Goal: Task Accomplishment & Management: Use online tool/utility

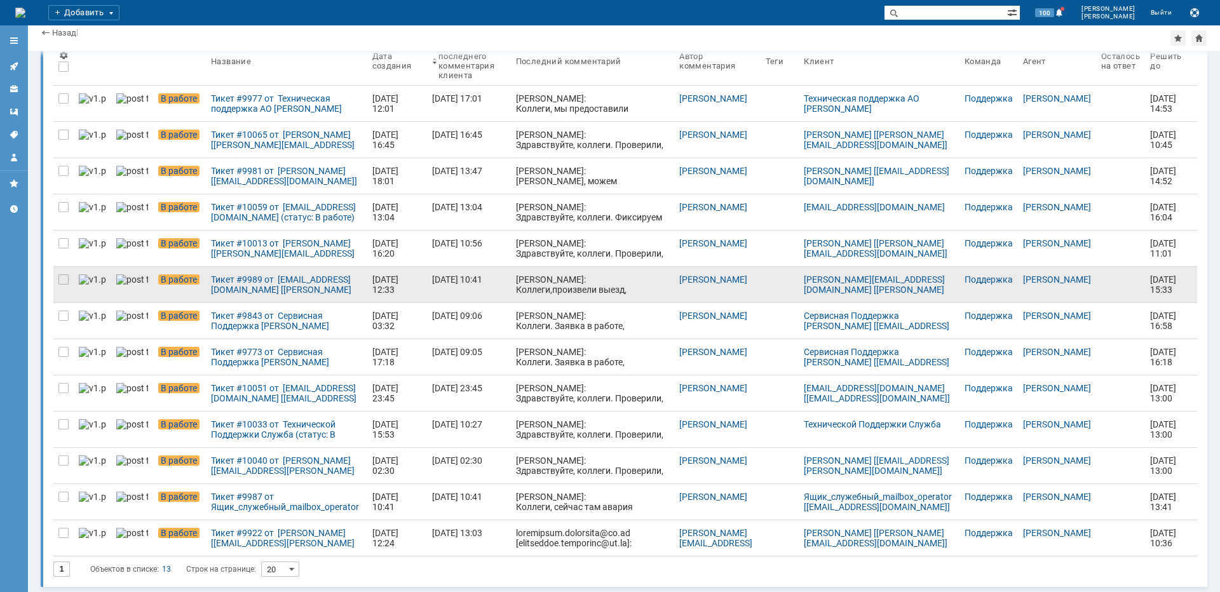
scroll to position [67, 0]
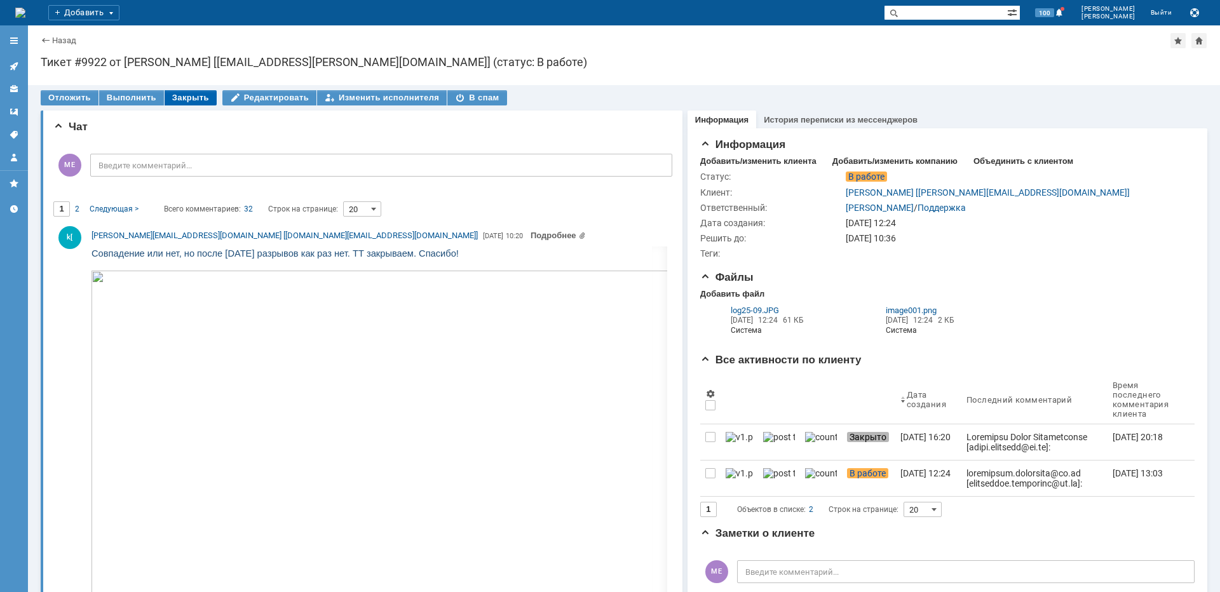
click at [189, 99] on div "Закрыть" at bounding box center [191, 97] width 52 height 15
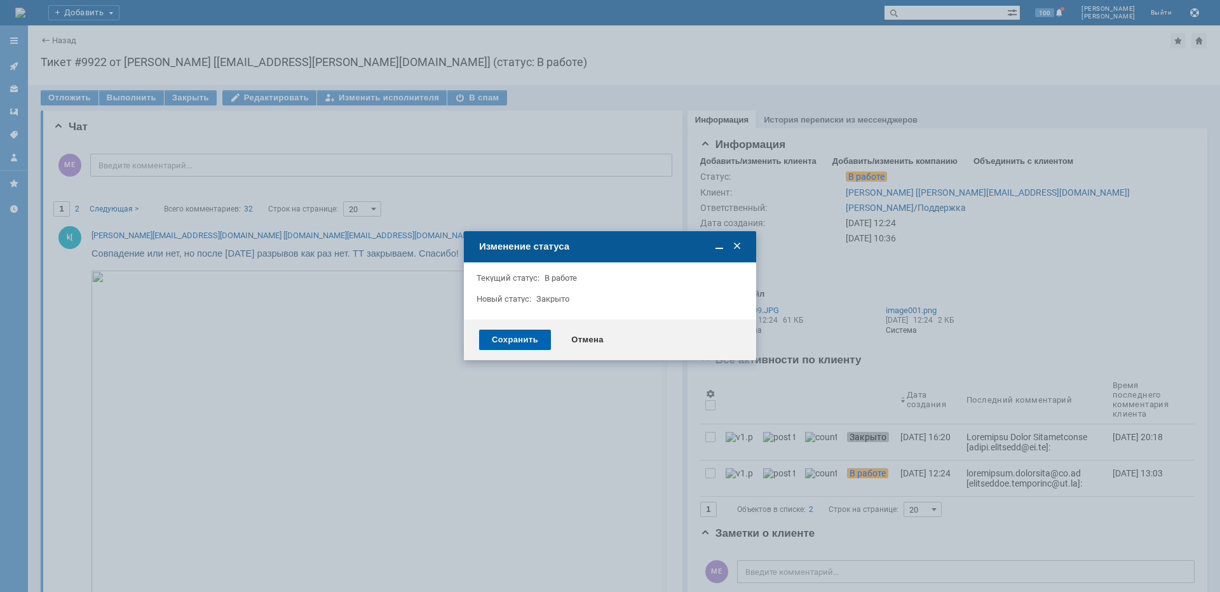
click at [489, 338] on div "Сохранить" at bounding box center [515, 340] width 72 height 20
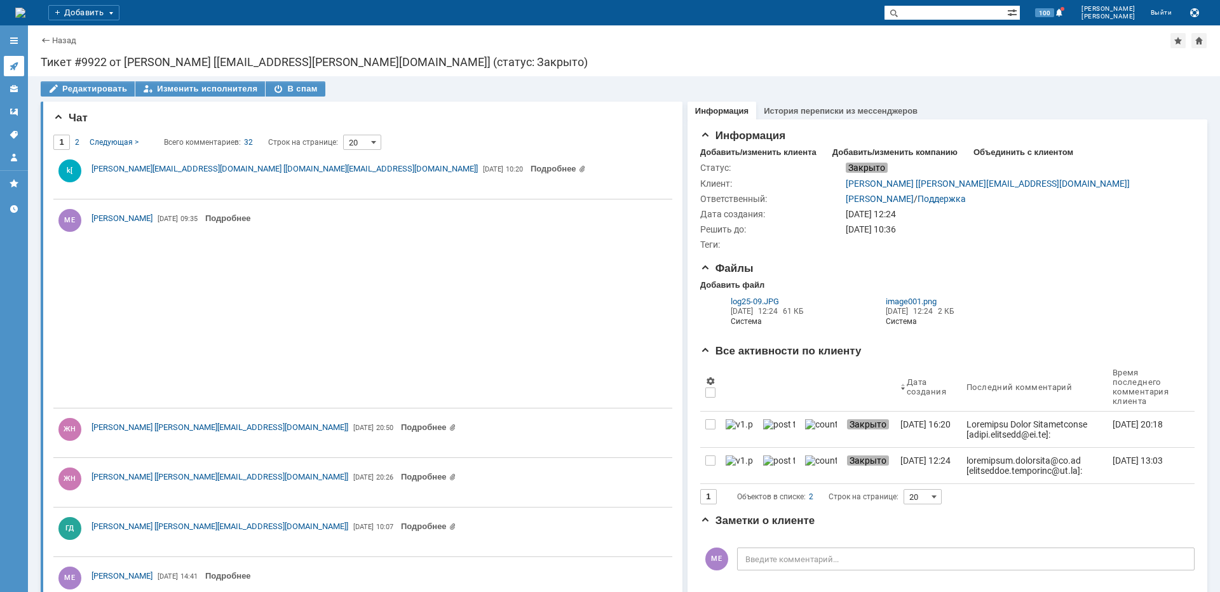
click at [15, 68] on icon at bounding box center [14, 66] width 8 height 8
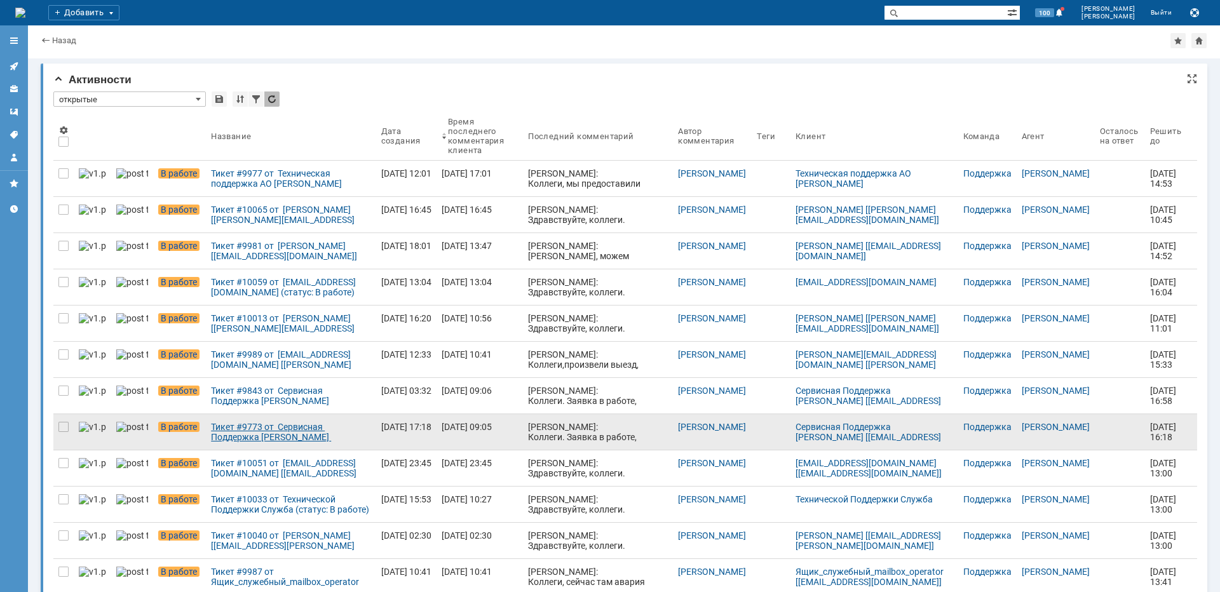
scroll to position [39, 0]
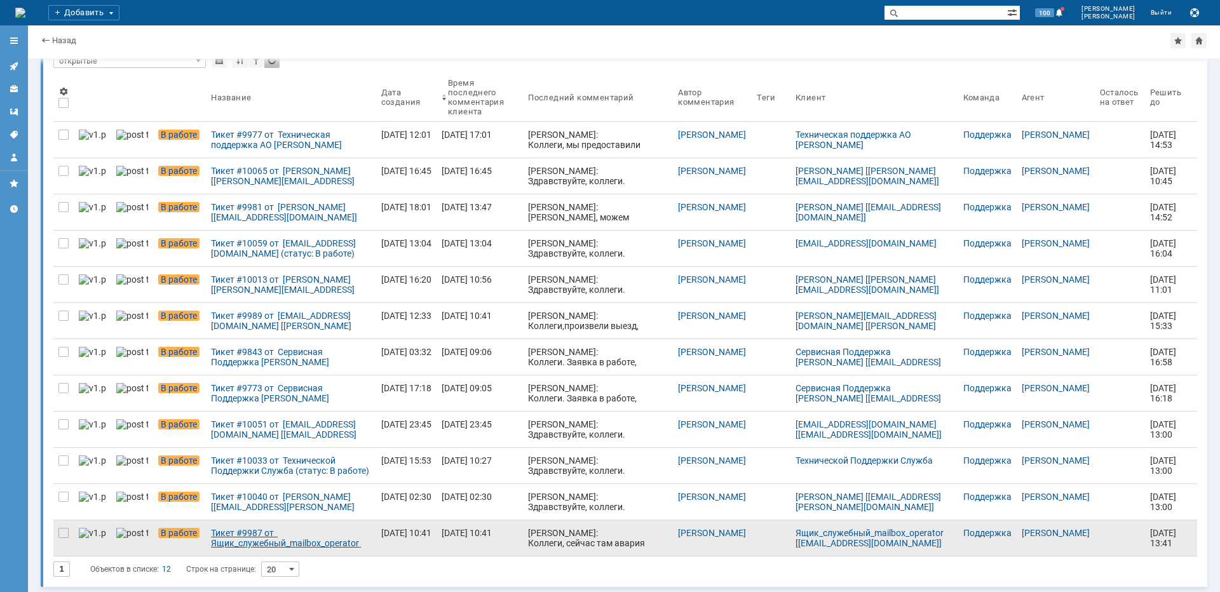
click at [297, 534] on div "Тикет #9987 от Ящик_служебный_mailbox_operator [[EMAIL_ADDRESS][DOMAIN_NAME]] (…" at bounding box center [291, 538] width 160 height 20
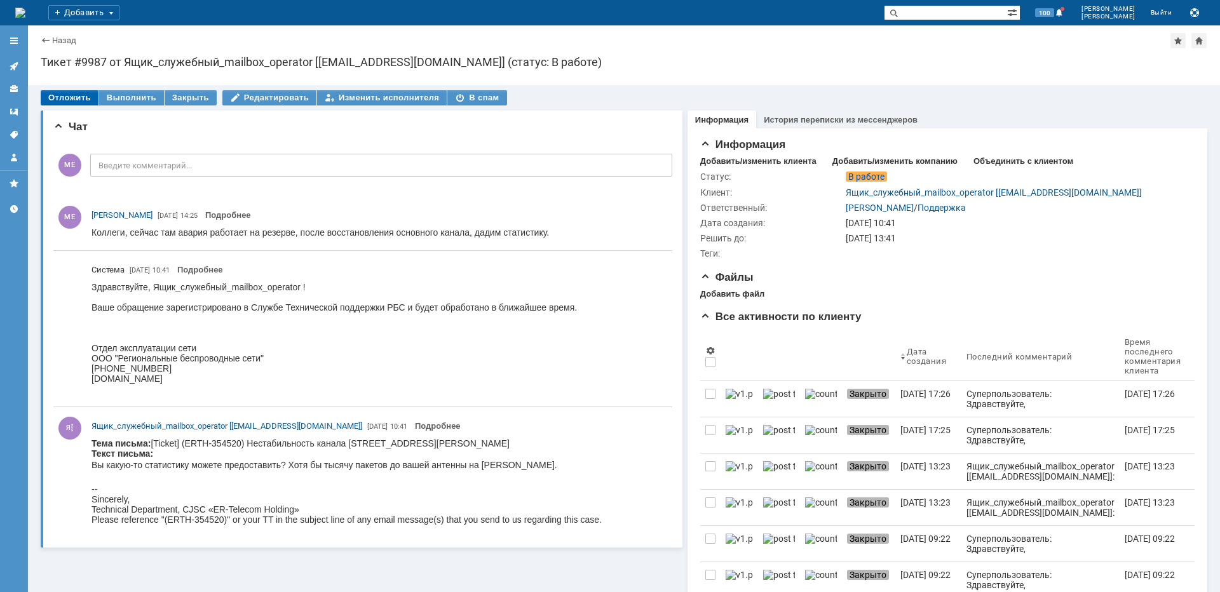
click at [83, 101] on div "Отложить" at bounding box center [70, 97] width 58 height 15
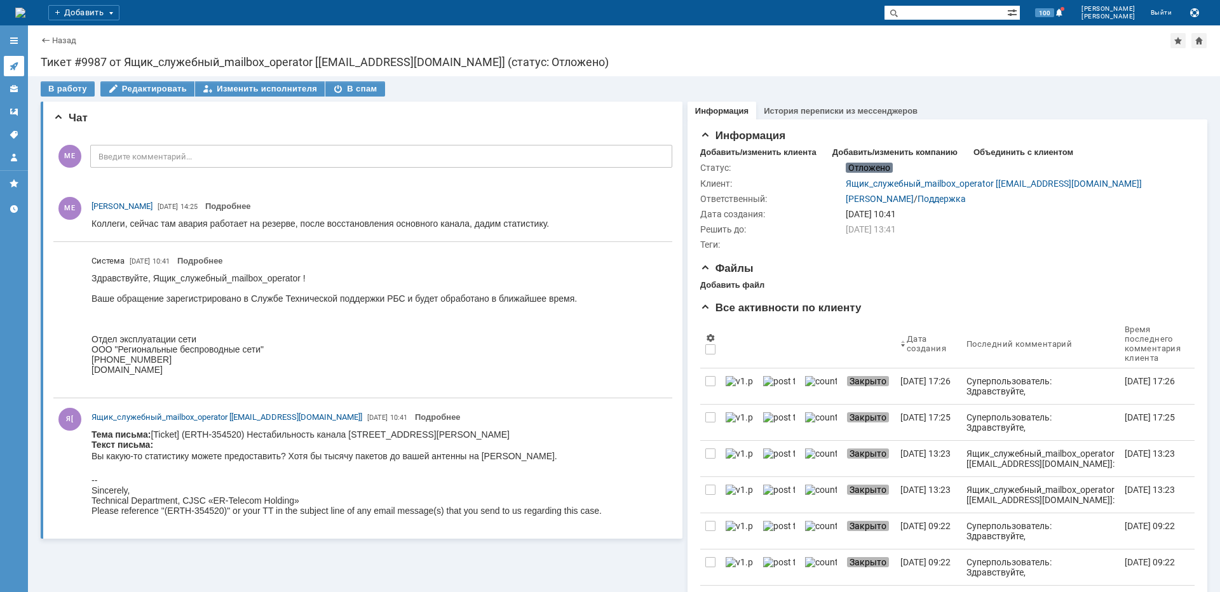
click at [17, 65] on icon at bounding box center [14, 66] width 10 height 10
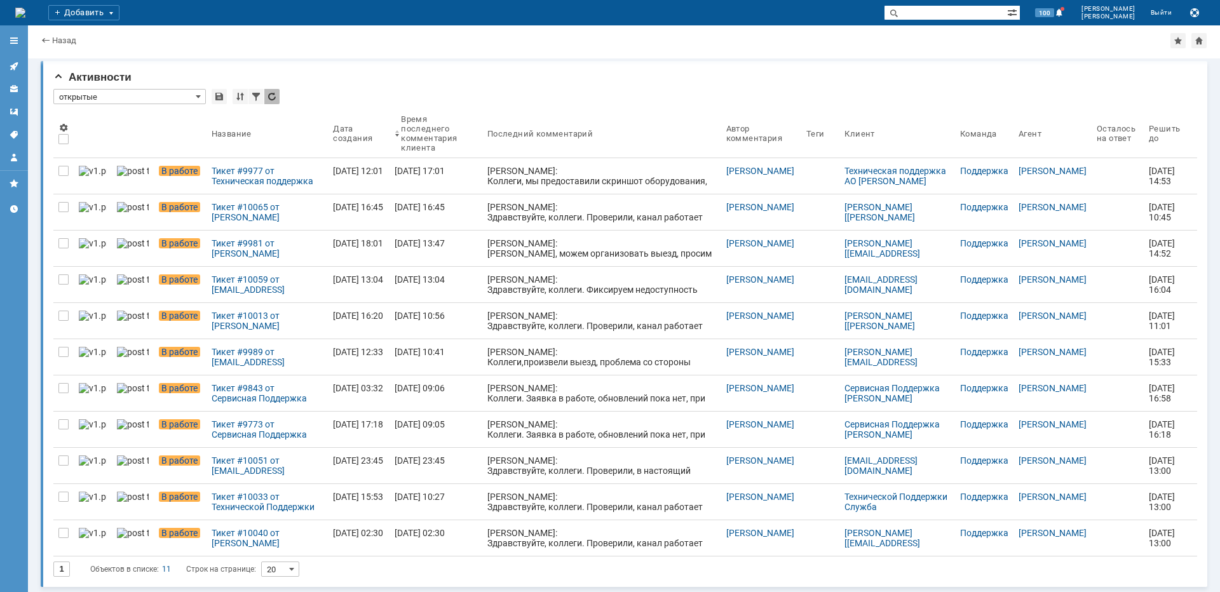
click at [257, 536] on div "Тикет #10040 от [PERSON_NAME] [[EMAIL_ADDRESS][PERSON_NAME][DOMAIN_NAME]] (стат…" at bounding box center [268, 538] width 112 height 20
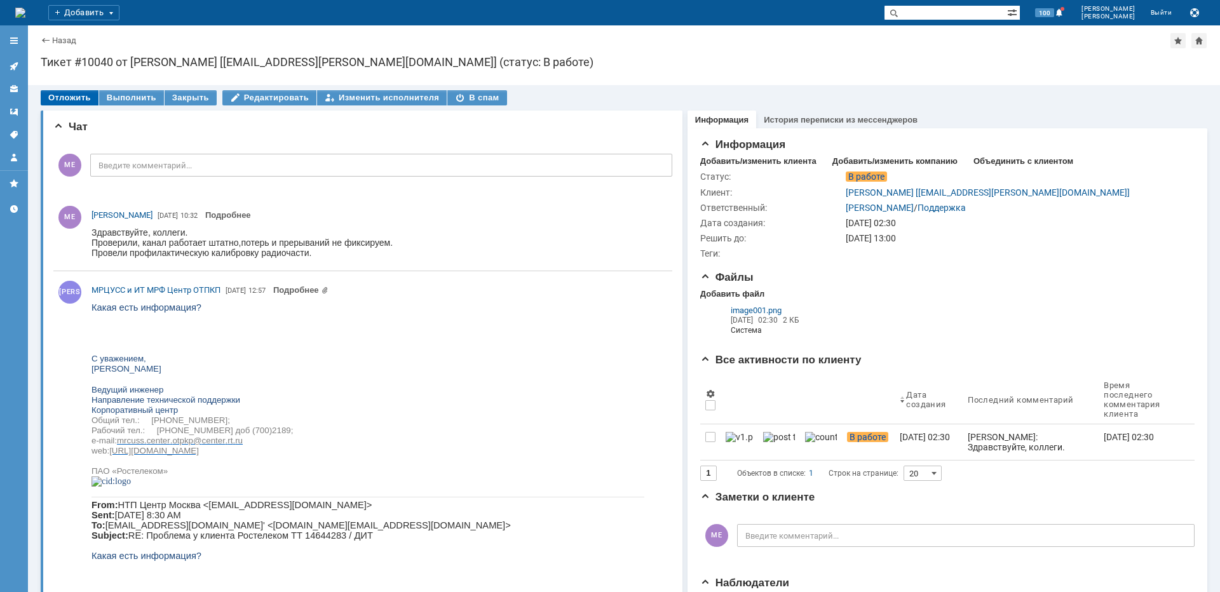
click at [55, 95] on div "Отложить" at bounding box center [70, 97] width 58 height 15
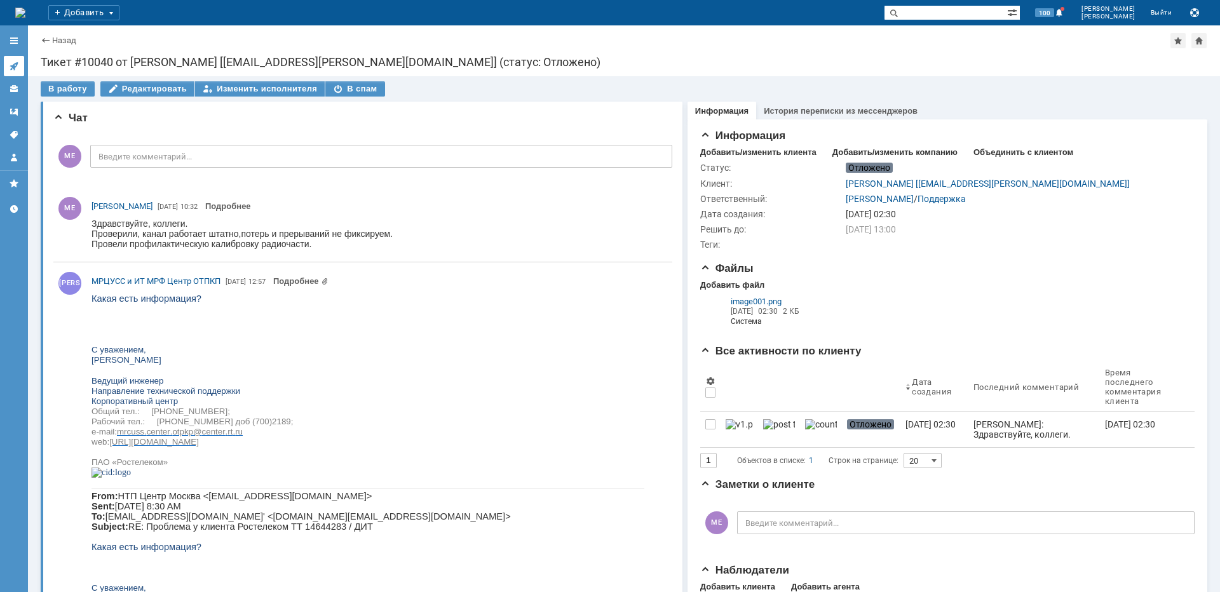
click at [15, 60] on link at bounding box center [14, 66] width 20 height 20
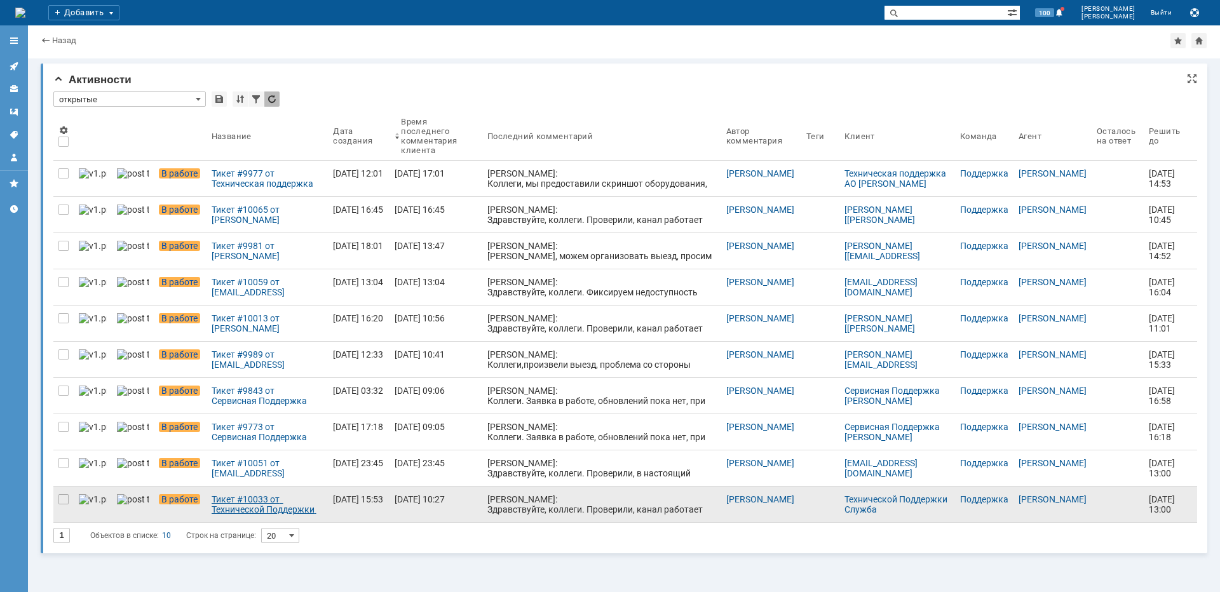
click at [270, 502] on div "Тикет #10033 от Технической Поддержки Служба (статус: В работе)" at bounding box center [268, 505] width 112 height 20
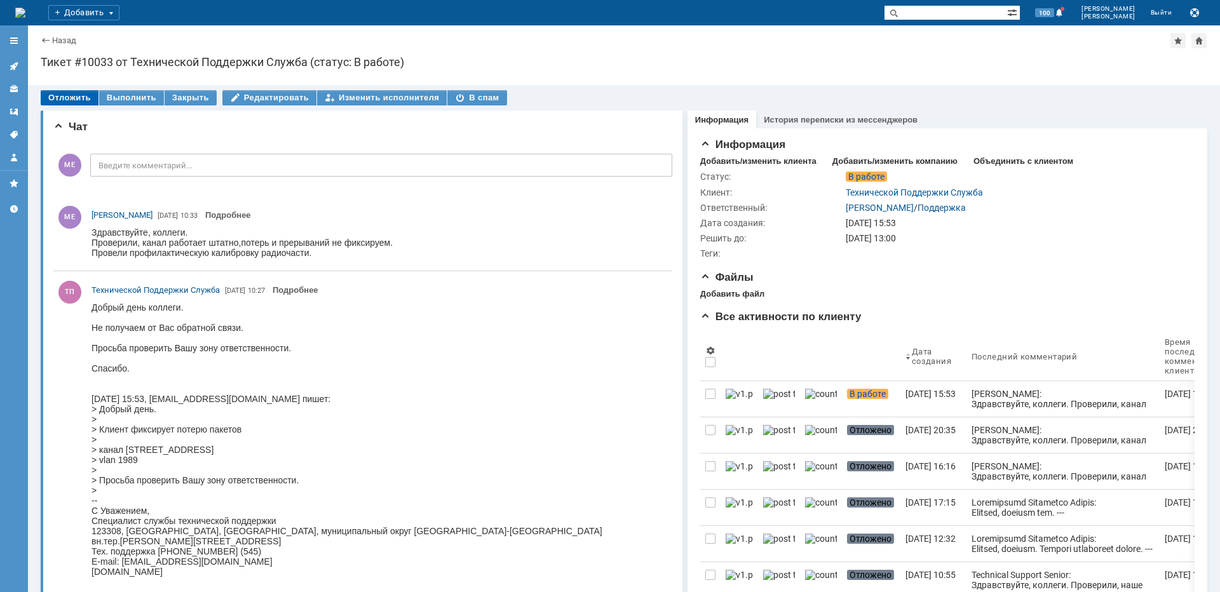
click at [69, 95] on div "Отложить" at bounding box center [70, 97] width 58 height 15
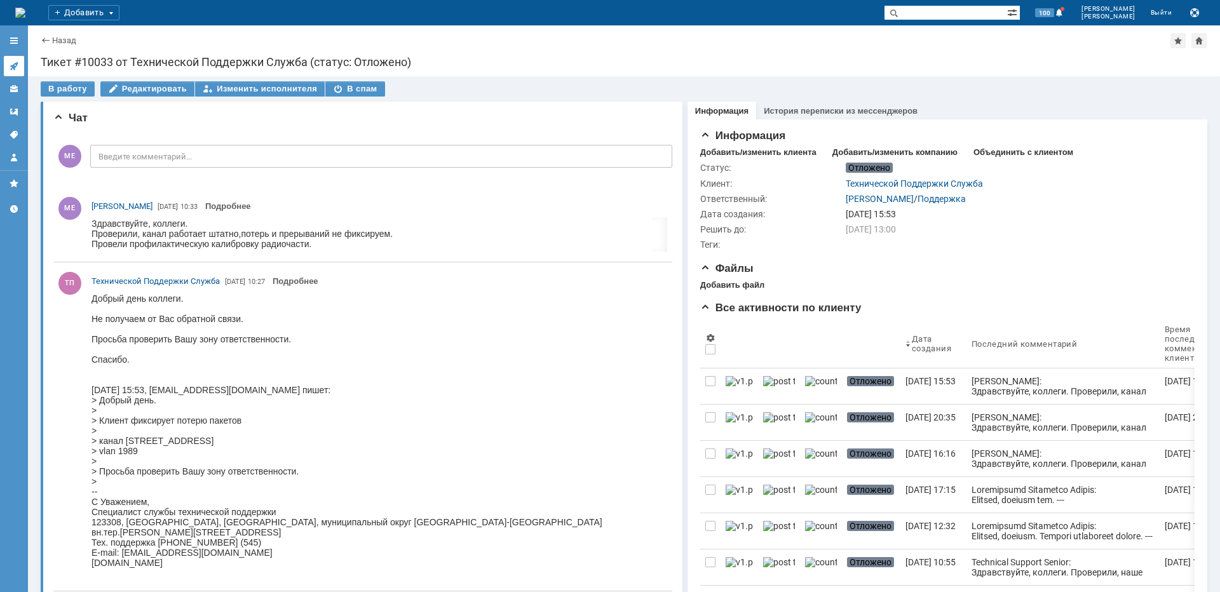
click at [12, 64] on icon at bounding box center [14, 66] width 10 height 10
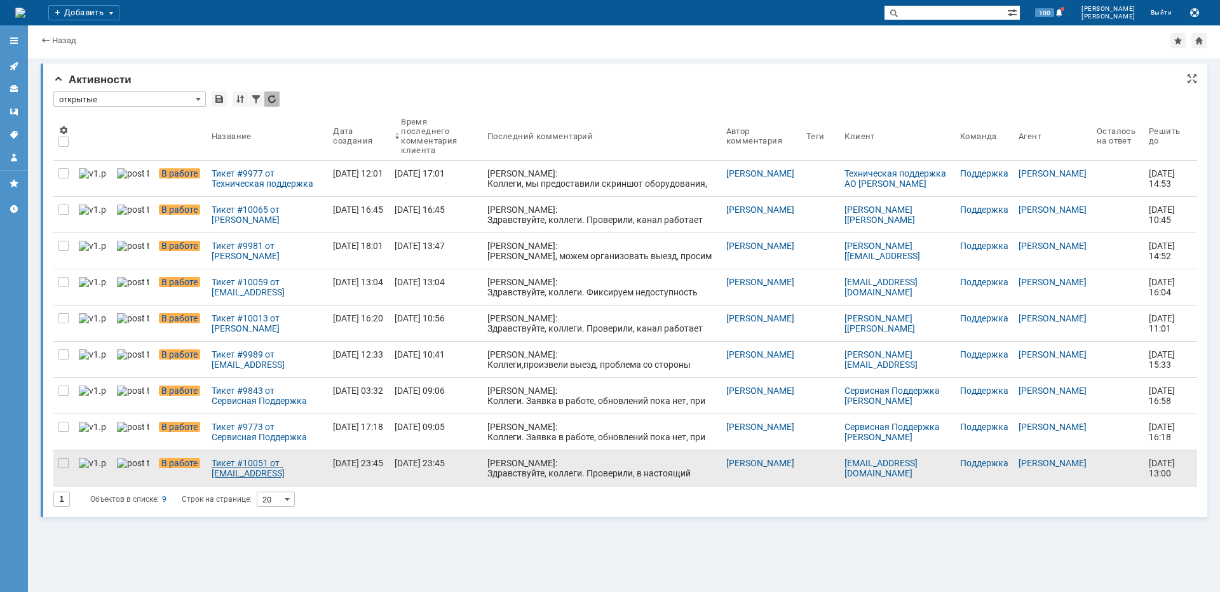
click at [253, 460] on div "Тикет #10051 от [EMAIL_ADDRESS][DOMAIN_NAME] [[EMAIL_ADDRESS][DOMAIN_NAME]] (ст…" at bounding box center [268, 468] width 112 height 20
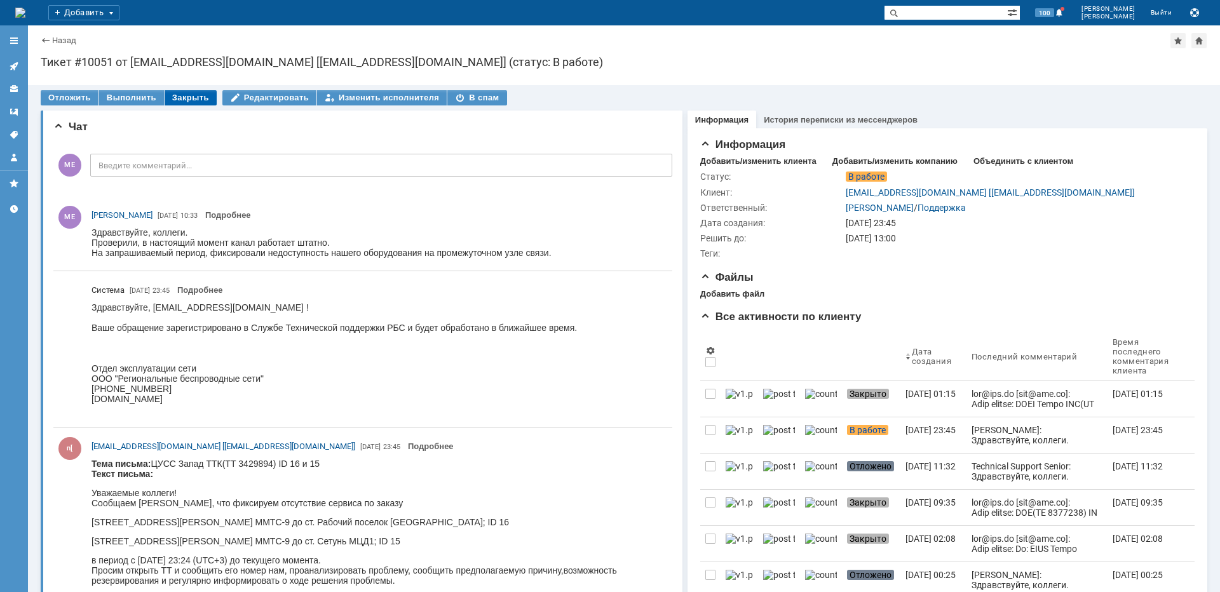
click at [198, 93] on div "Закрыть" at bounding box center [191, 97] width 52 height 15
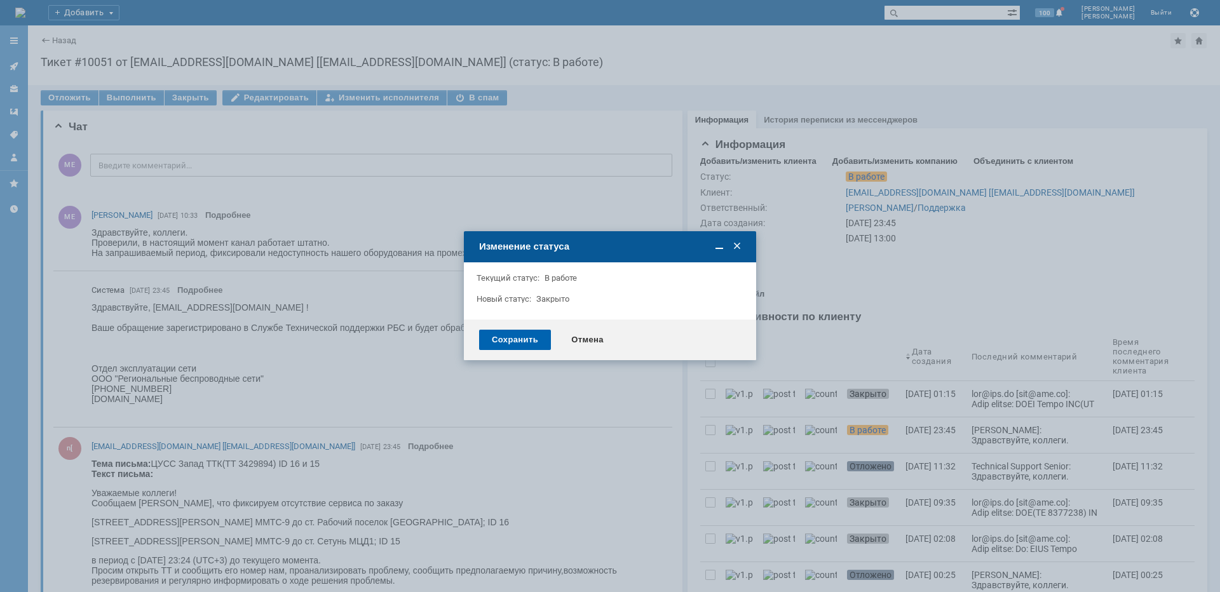
click at [495, 339] on div "Сохранить" at bounding box center [515, 340] width 72 height 20
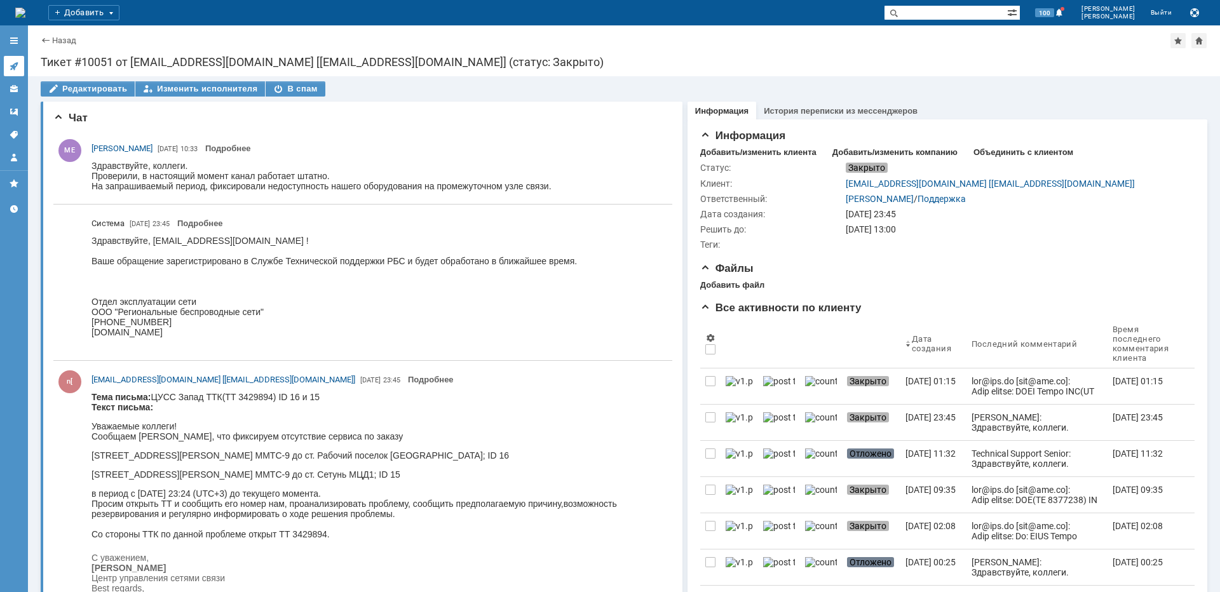
click at [17, 58] on link at bounding box center [14, 66] width 20 height 20
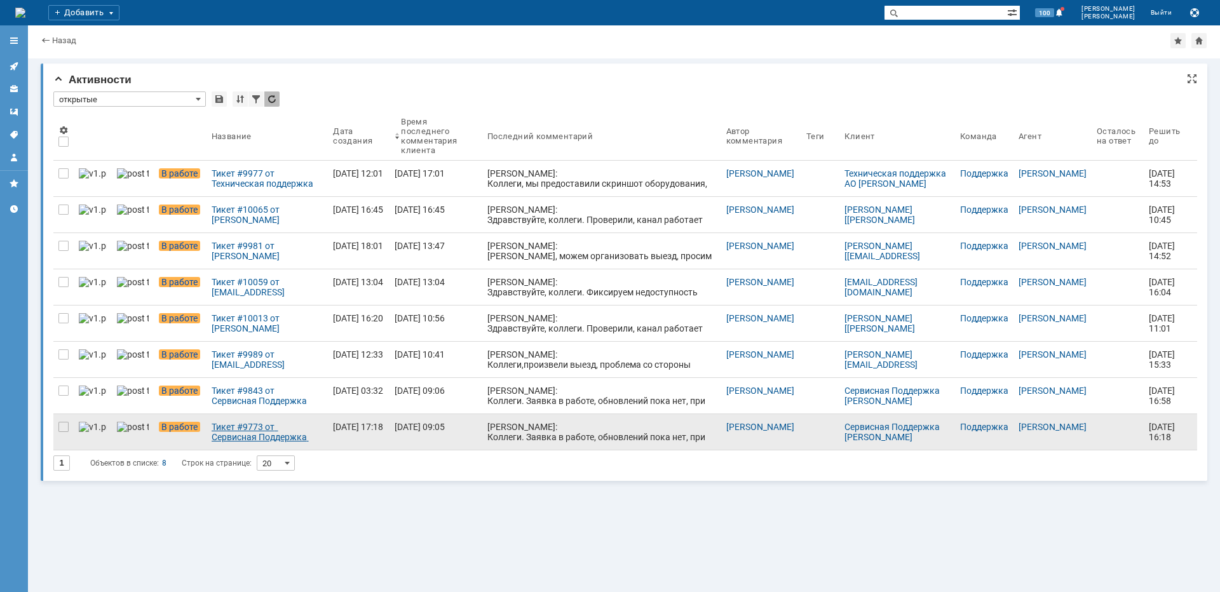
click at [291, 440] on div "Тикет #9773 от Сервисная Поддержка [PERSON_NAME] [[EMAIL_ADDRESS][DOMAIN_NAME]]…" at bounding box center [268, 432] width 112 height 20
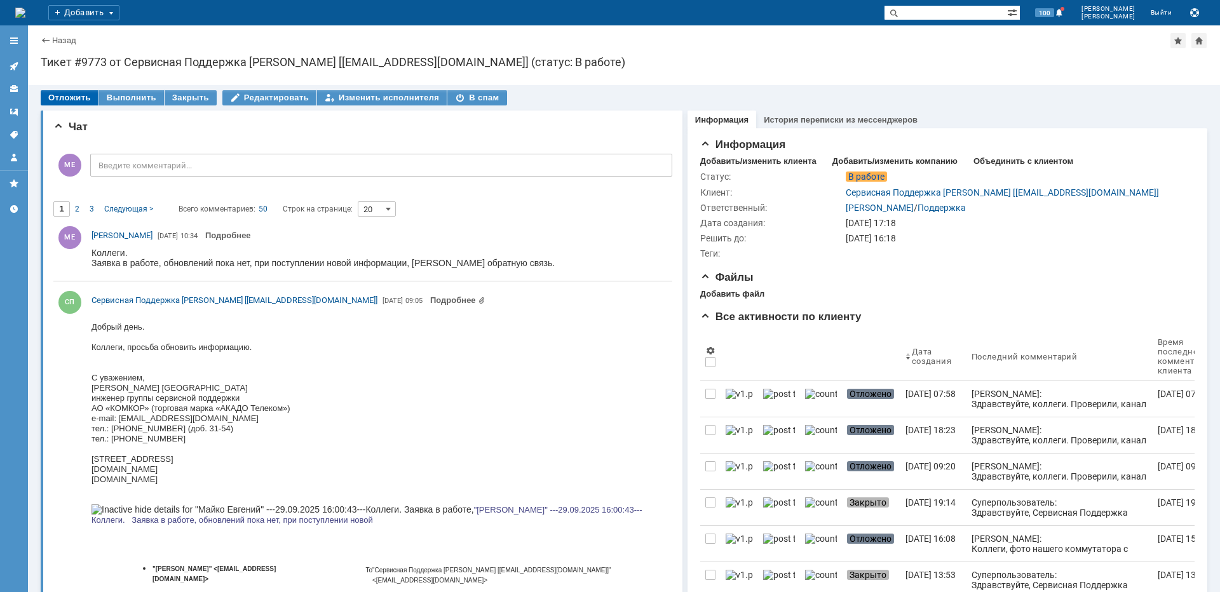
click at [81, 102] on div "Отложить" at bounding box center [70, 97] width 58 height 15
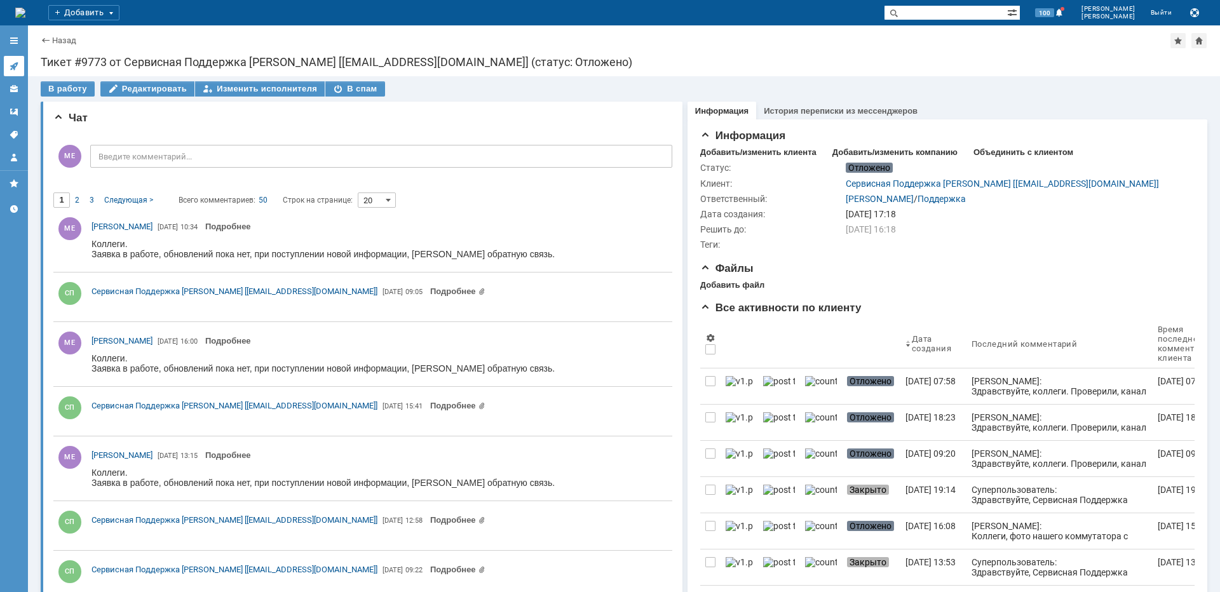
click at [15, 64] on icon at bounding box center [14, 66] width 8 height 8
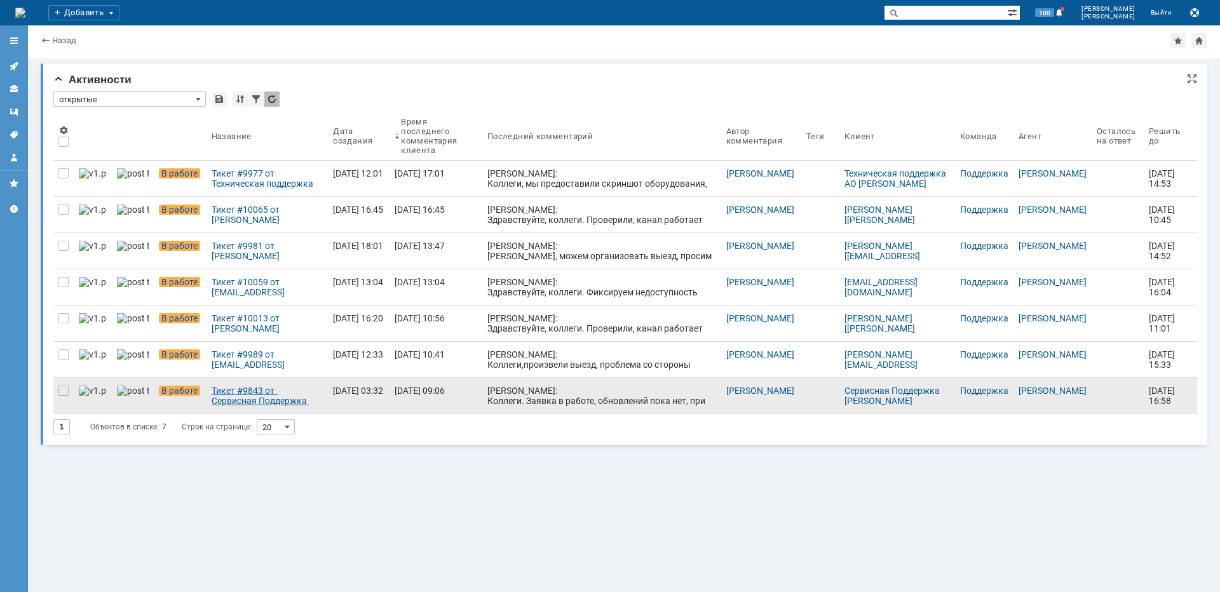
click at [273, 393] on div "Тикет #9843 от Сервисная Поддержка [PERSON_NAME] [[EMAIL_ADDRESS][DOMAIN_NAME]]…" at bounding box center [268, 396] width 112 height 20
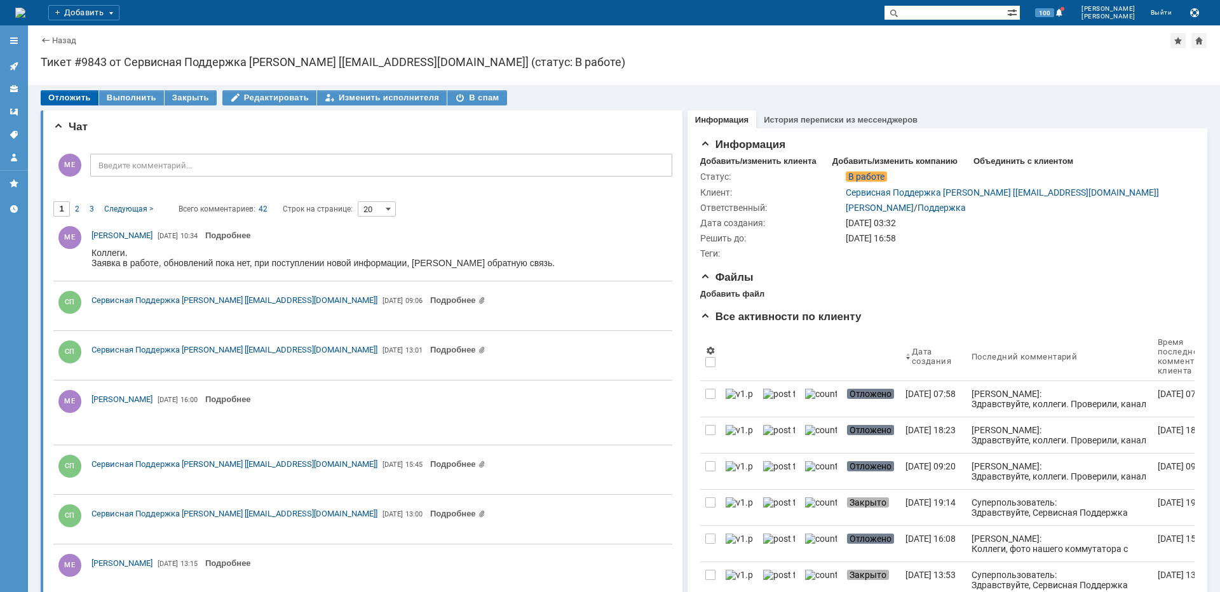
click at [63, 91] on div "Отложить" at bounding box center [70, 97] width 58 height 15
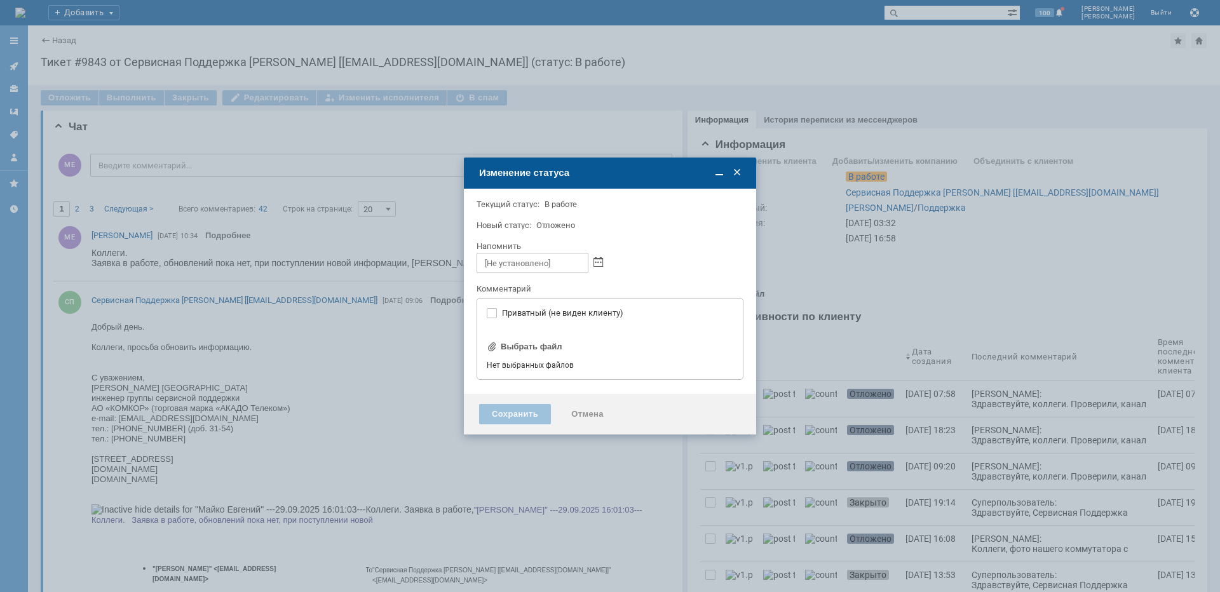
type input "[не указано]"
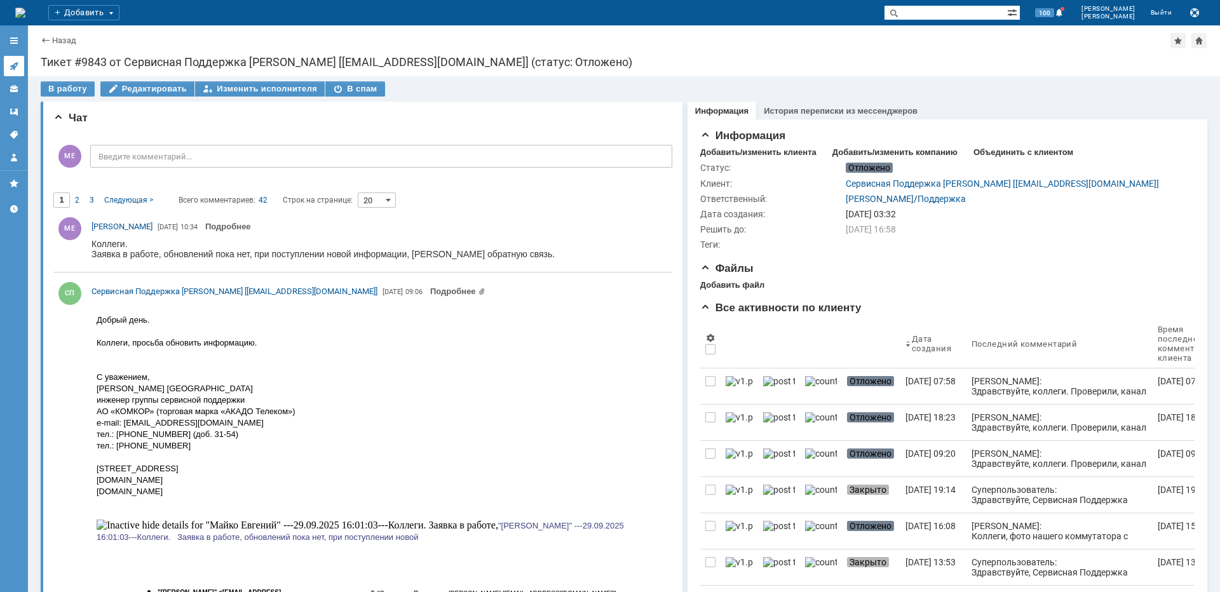
click at [22, 65] on link at bounding box center [14, 66] width 20 height 20
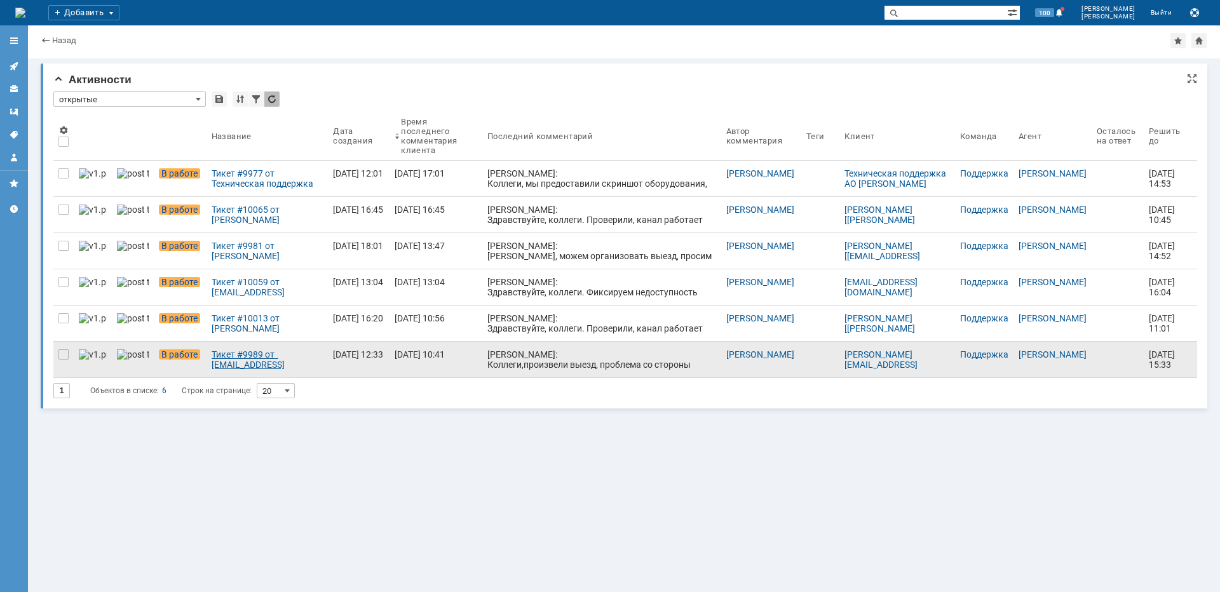
click at [228, 358] on div "Тикет #9989 от [EMAIL_ADDRESS][DOMAIN_NAME] [[PERSON_NAME][EMAIL_ADDRESS][DOMAI…" at bounding box center [268, 360] width 112 height 20
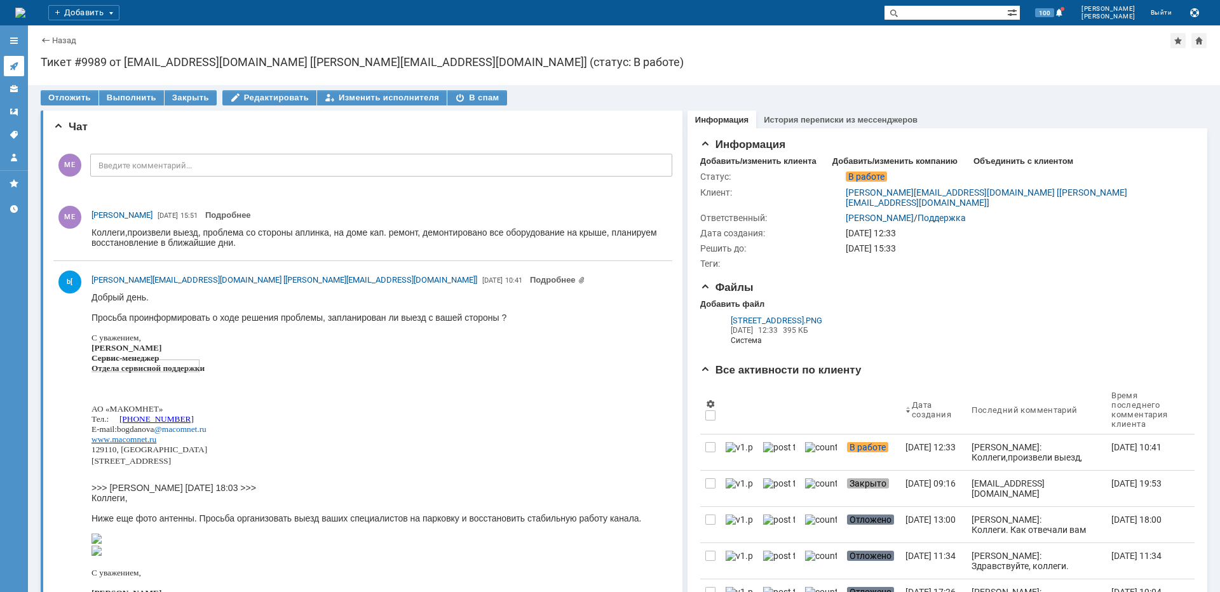
click at [14, 67] on icon at bounding box center [14, 66] width 8 height 8
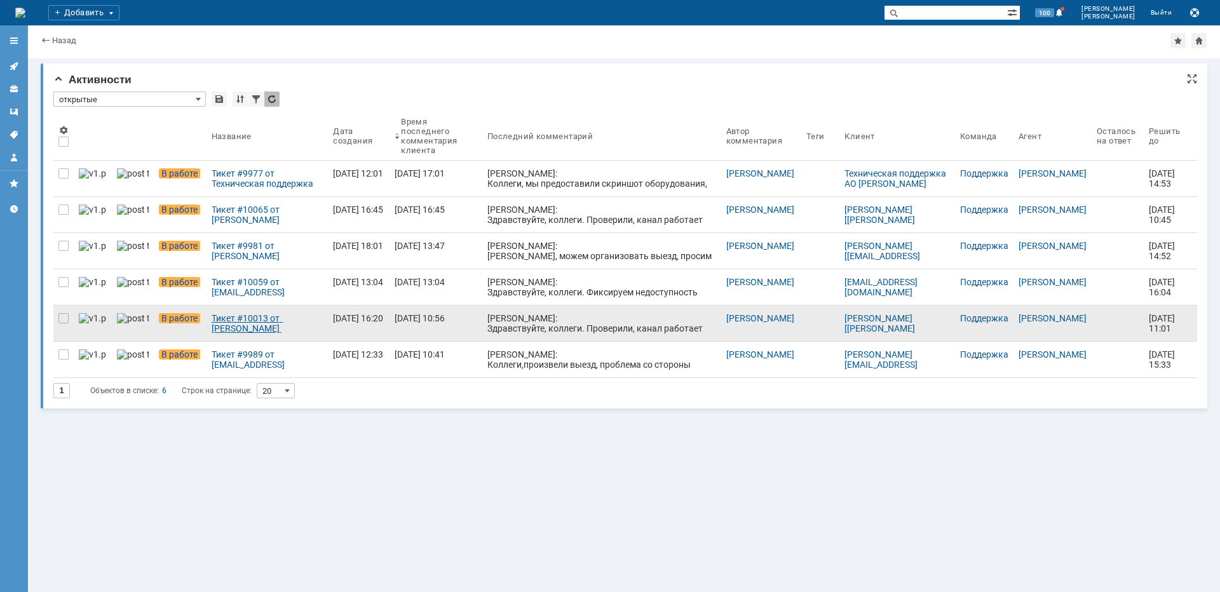
click at [249, 332] on div "Тикет #10013 от [PERSON_NAME] [[PERSON_NAME][EMAIL_ADDRESS][DOMAIN_NAME]] (стат…" at bounding box center [268, 323] width 112 height 20
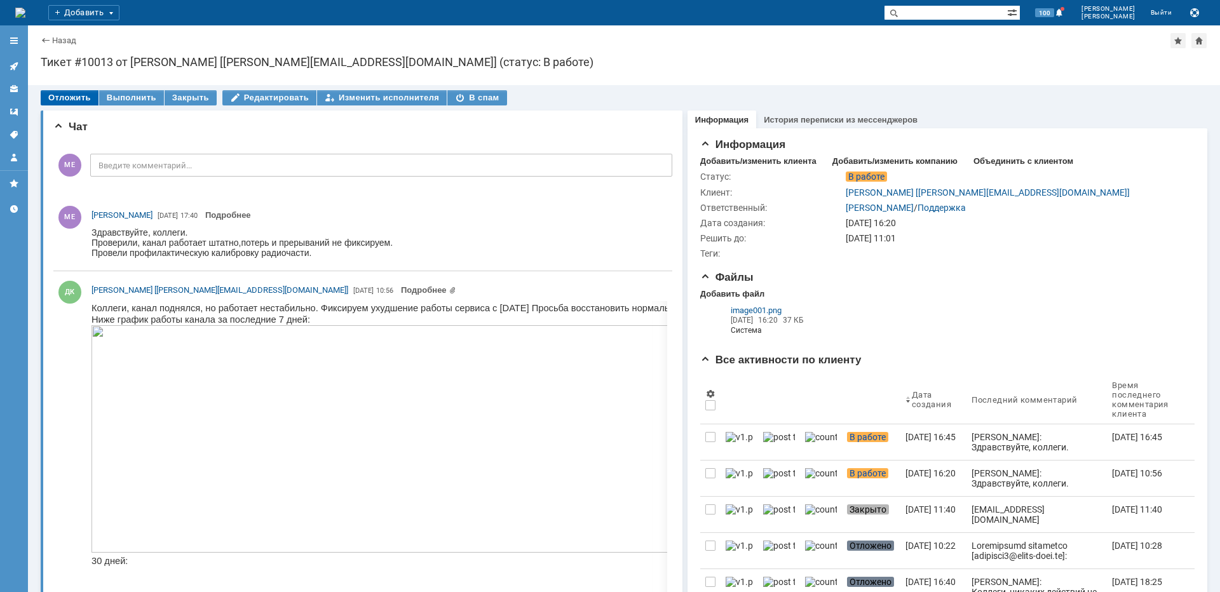
click at [72, 92] on div "Отложить" at bounding box center [70, 97] width 58 height 15
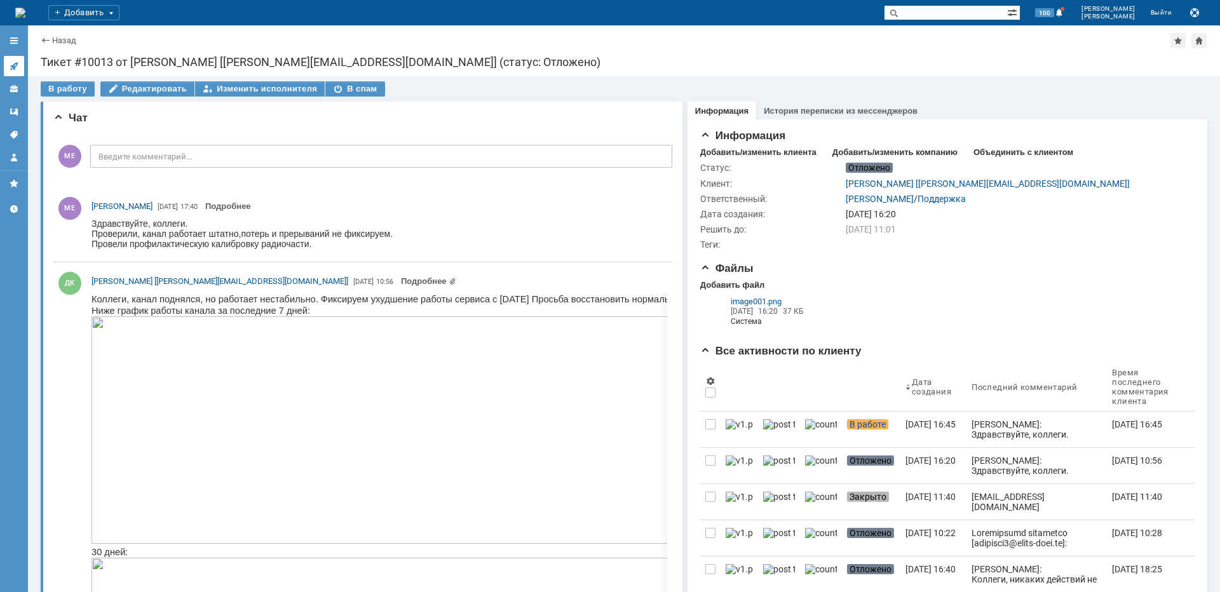
click at [13, 68] on icon at bounding box center [14, 66] width 8 height 8
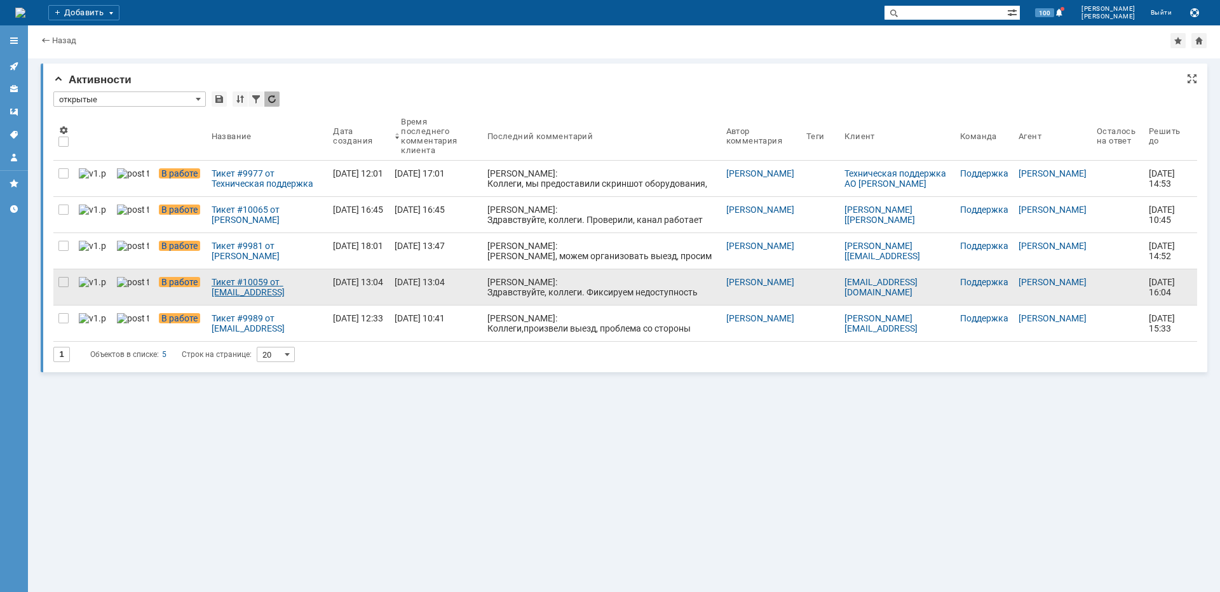
click at [265, 289] on div "Тикет #10059 от [EMAIL_ADDRESS][DOMAIN_NAME] (статус: В работе)" at bounding box center [268, 287] width 112 height 20
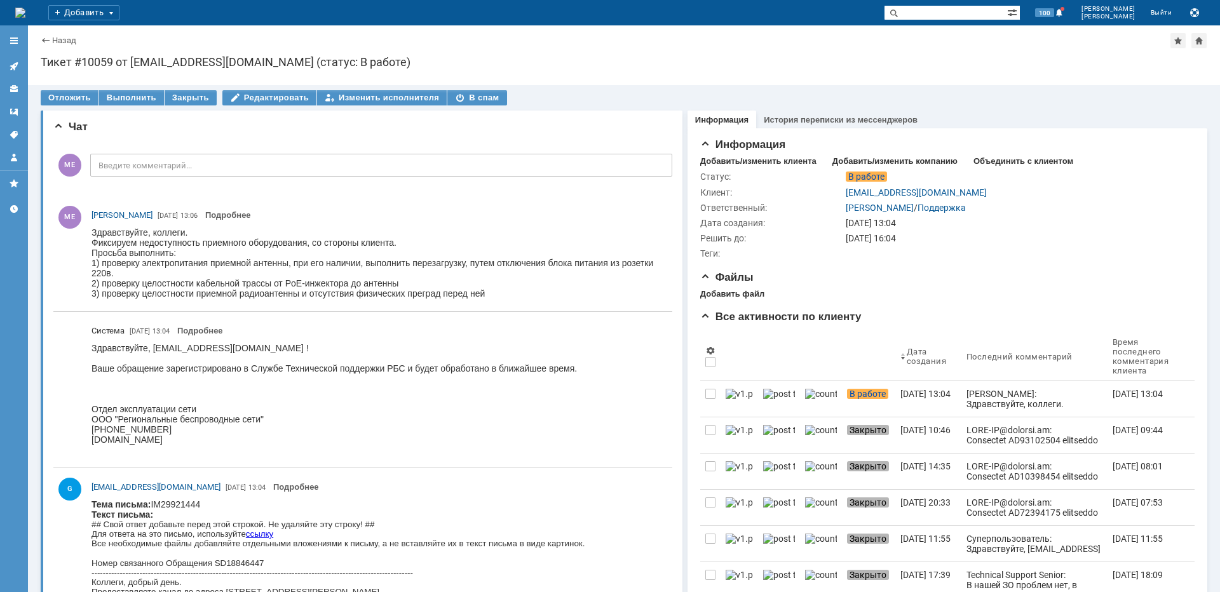
click at [60, 99] on div "Отложить" at bounding box center [70, 97] width 58 height 15
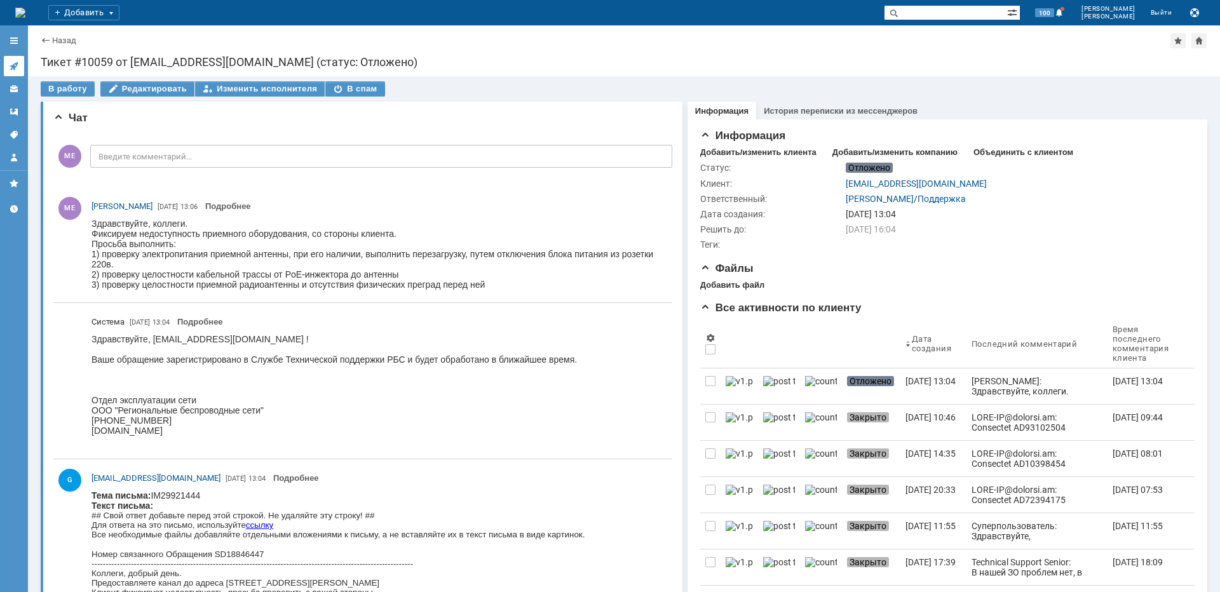
click at [10, 72] on link at bounding box center [14, 66] width 20 height 20
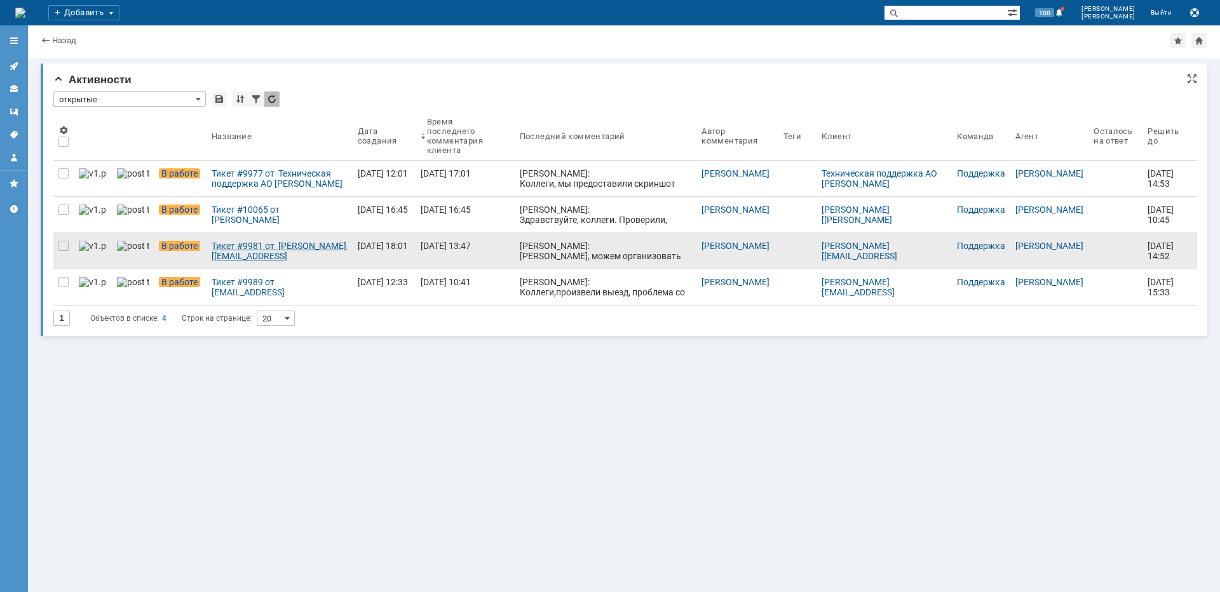
click at [238, 244] on div "Тикет #9981 от [PERSON_NAME] [[EMAIL_ADDRESS][DOMAIN_NAME]] (статус: В работе)" at bounding box center [280, 251] width 136 height 20
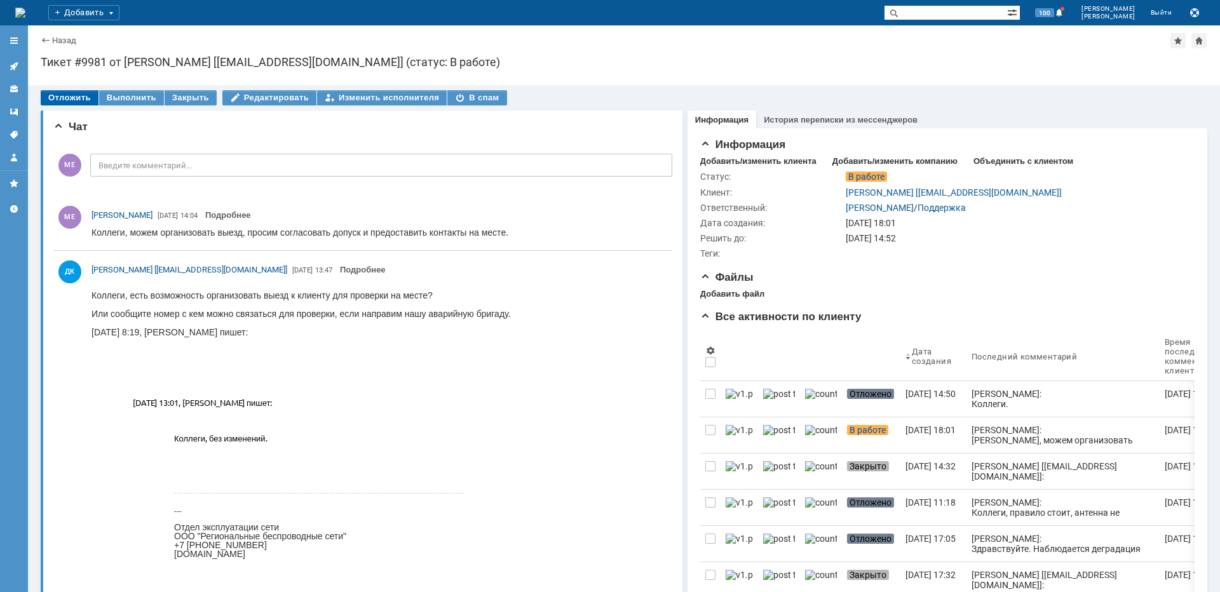
click at [67, 93] on div "Отложить" at bounding box center [70, 97] width 58 height 15
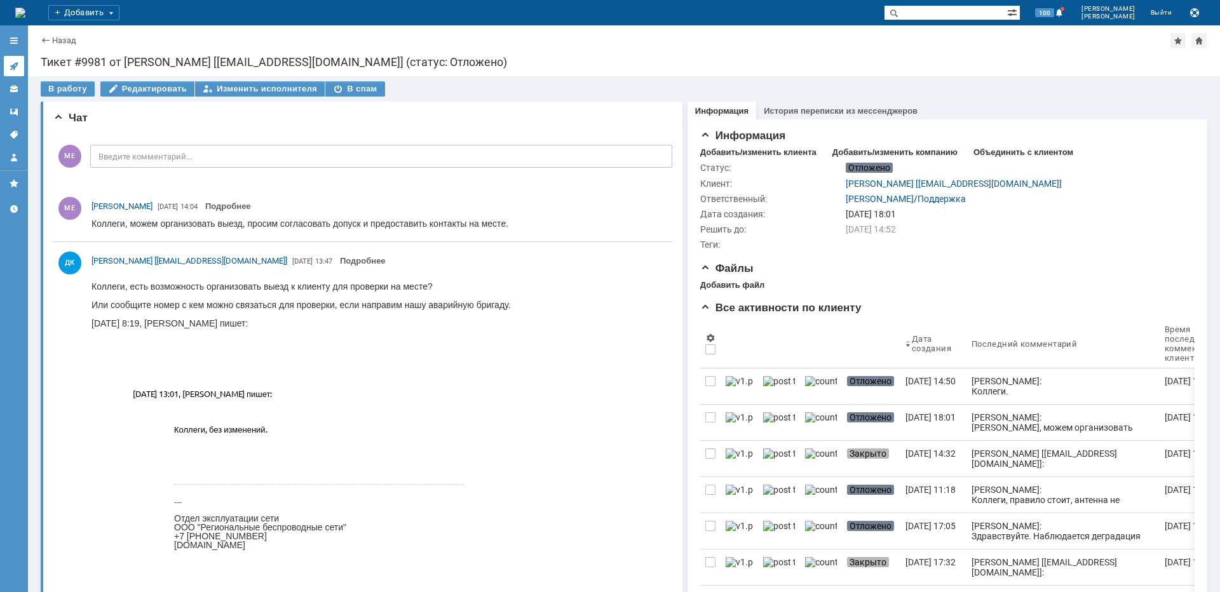
click at [15, 62] on icon at bounding box center [14, 66] width 10 height 10
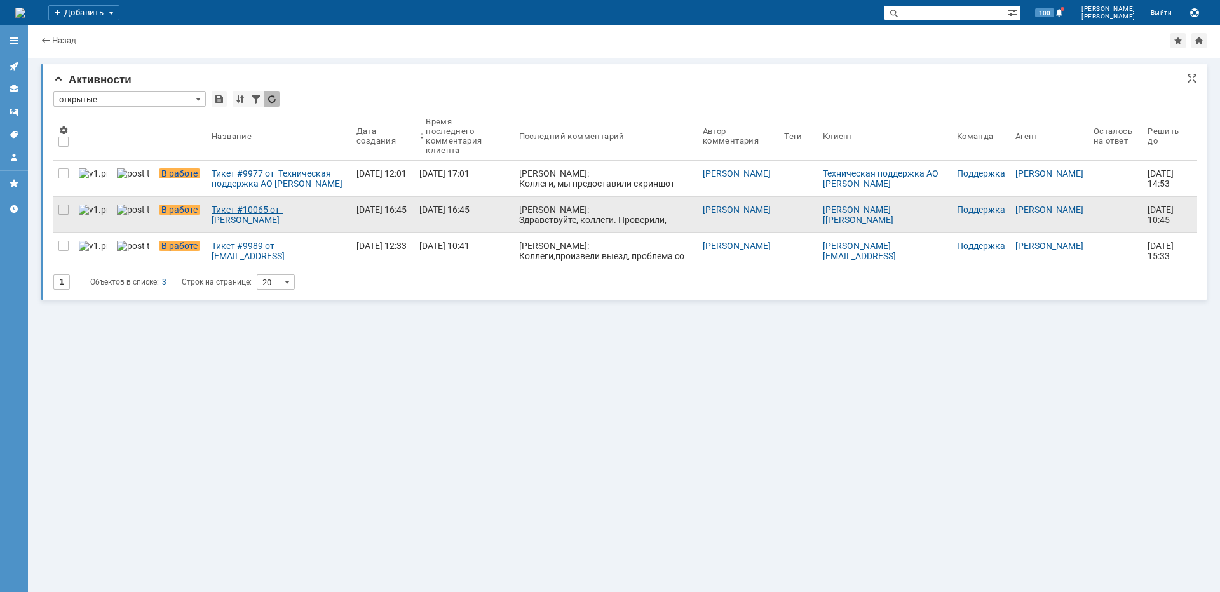
click at [258, 217] on div "Тикет #10065 от [PERSON_NAME] [[PERSON_NAME][EMAIL_ADDRESS][DOMAIN_NAME]] (стат…" at bounding box center [279, 215] width 135 height 20
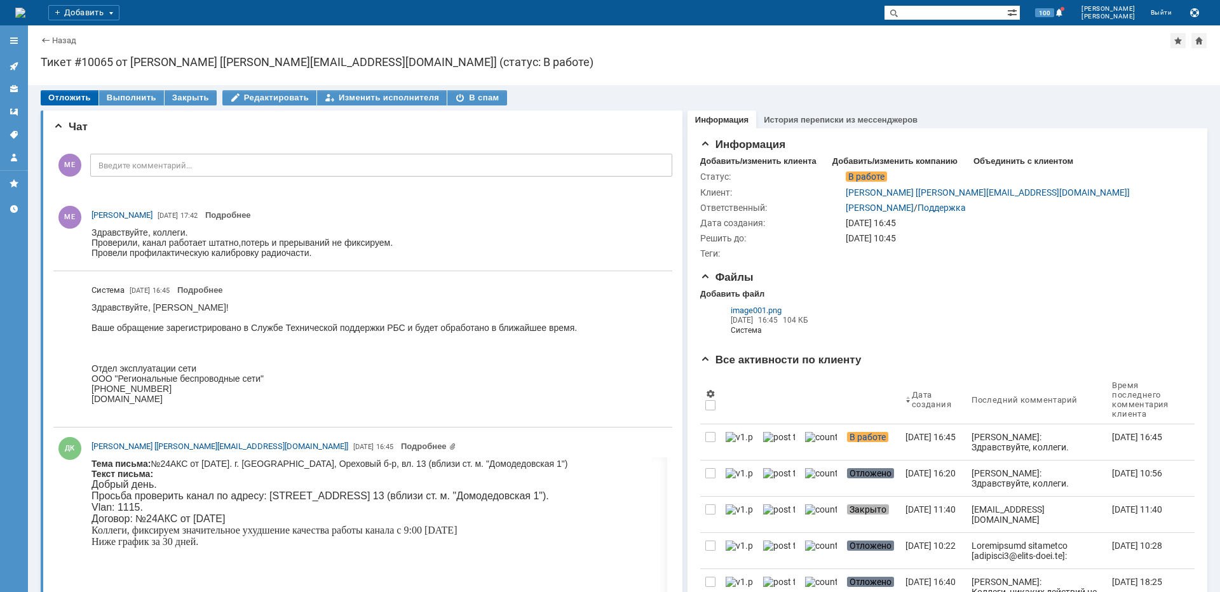
click at [83, 93] on div "Отложить" at bounding box center [70, 97] width 58 height 15
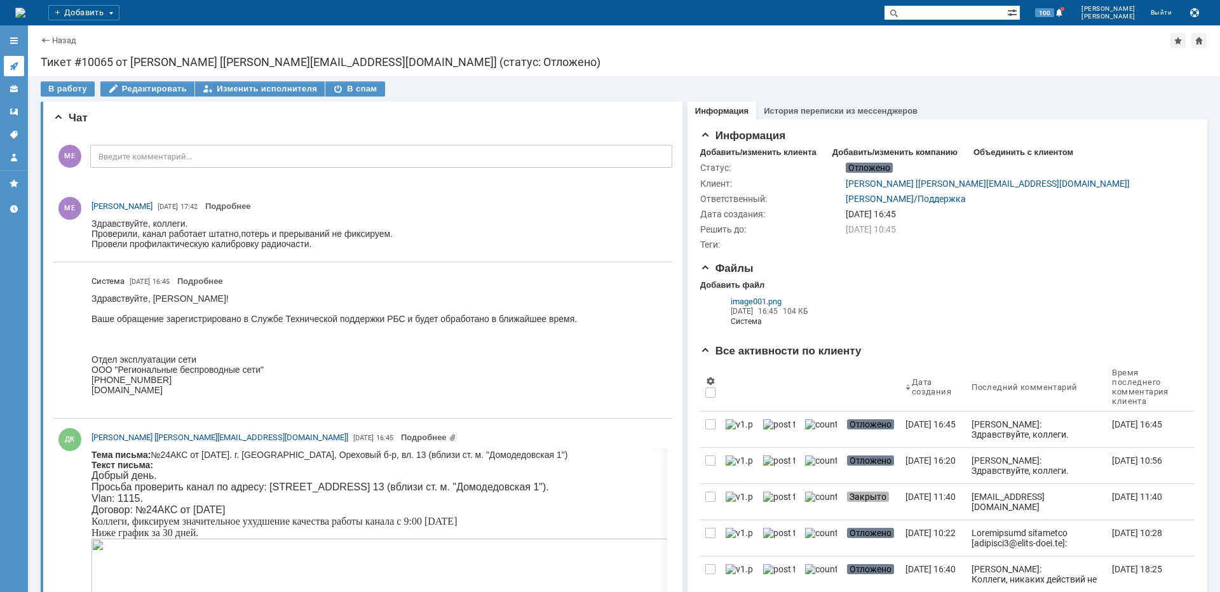
click at [20, 64] on link at bounding box center [14, 66] width 20 height 20
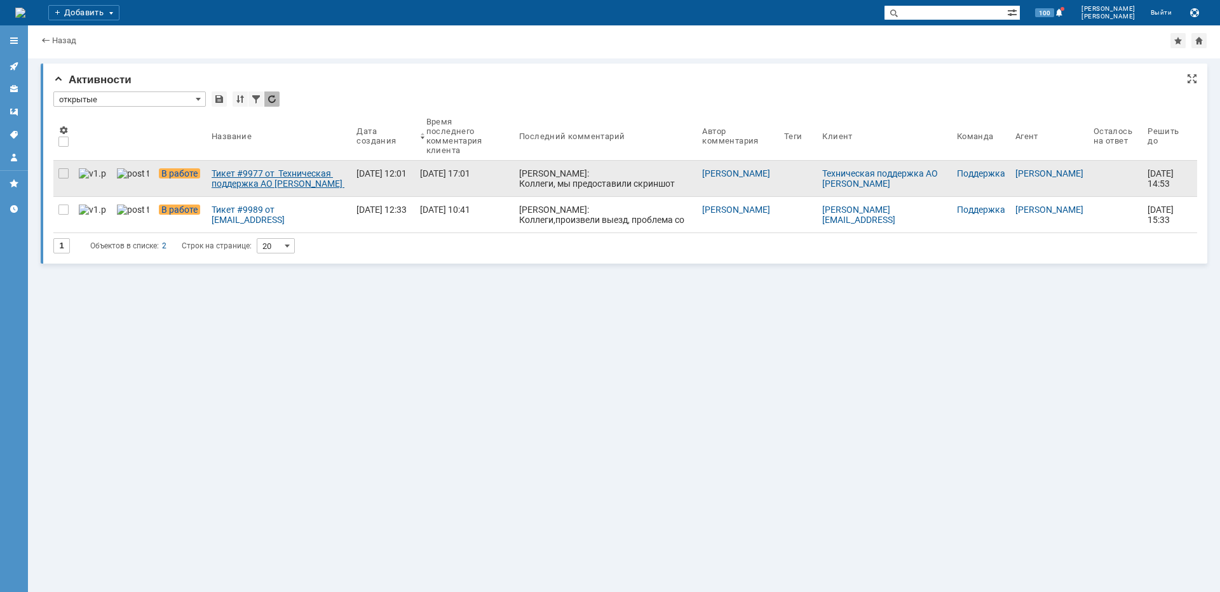
click at [226, 190] on link "Тикет #9977 от Техническая поддержка АО [PERSON_NAME] (статус: В работе)" at bounding box center [279, 179] width 145 height 36
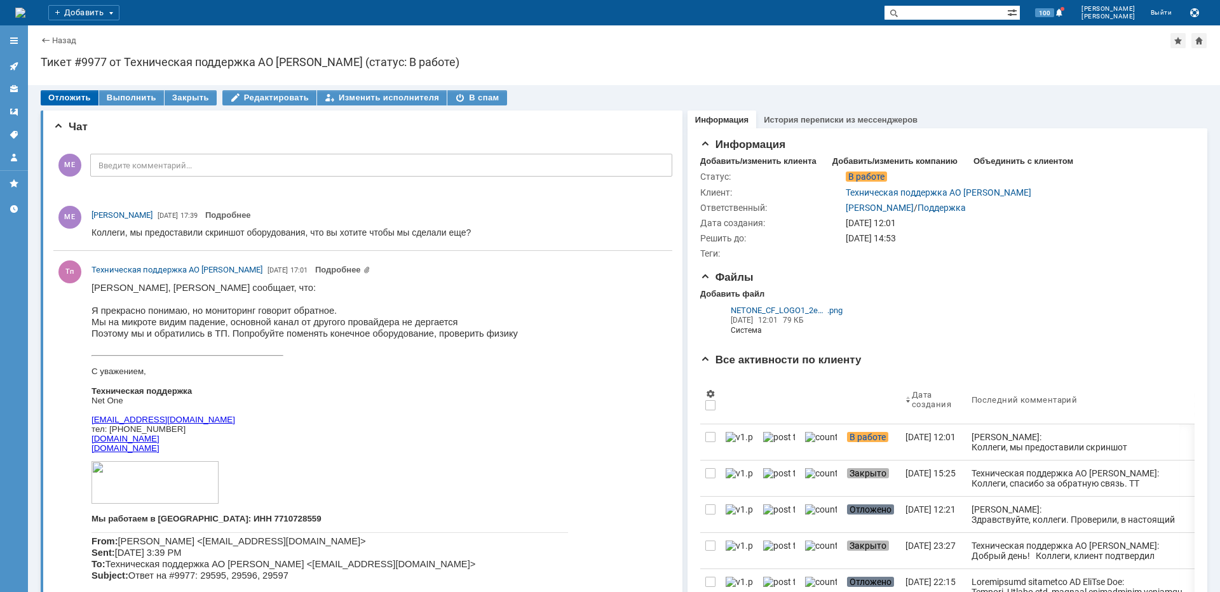
click at [68, 98] on div "Отложить" at bounding box center [70, 97] width 58 height 15
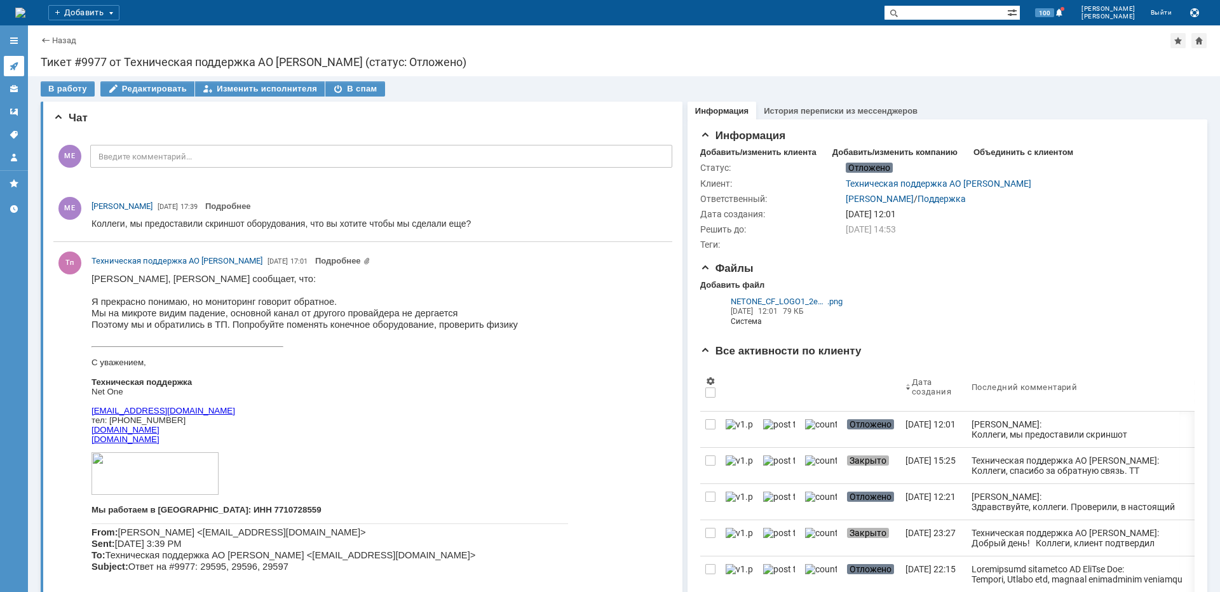
click at [15, 68] on icon at bounding box center [14, 66] width 10 height 10
